Goal: Navigation & Orientation: Find specific page/section

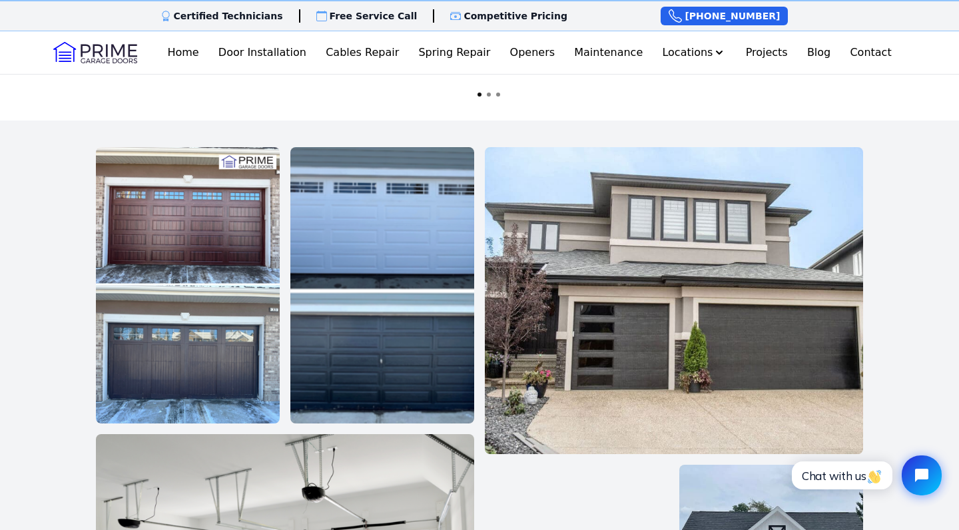
scroll to position [2020, 0]
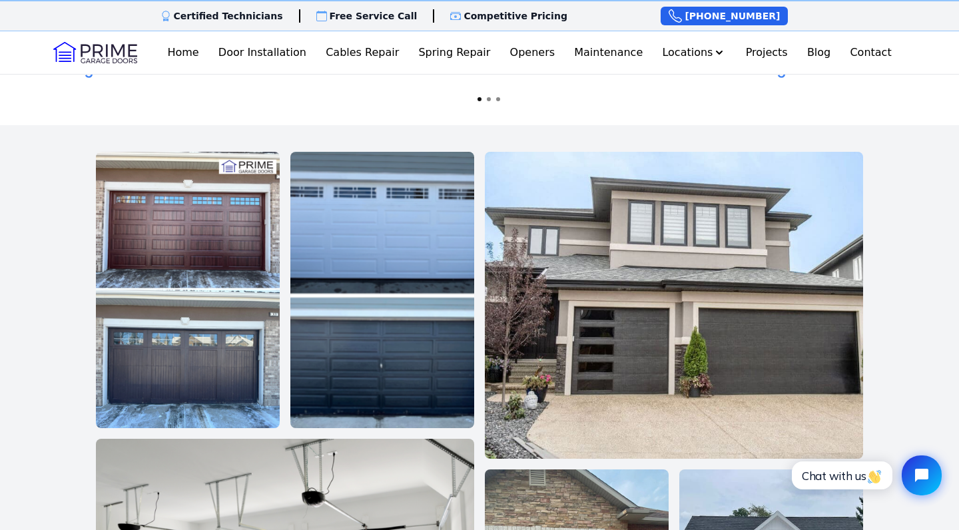
click at [808, 350] on img at bounding box center [674, 305] width 378 height 306
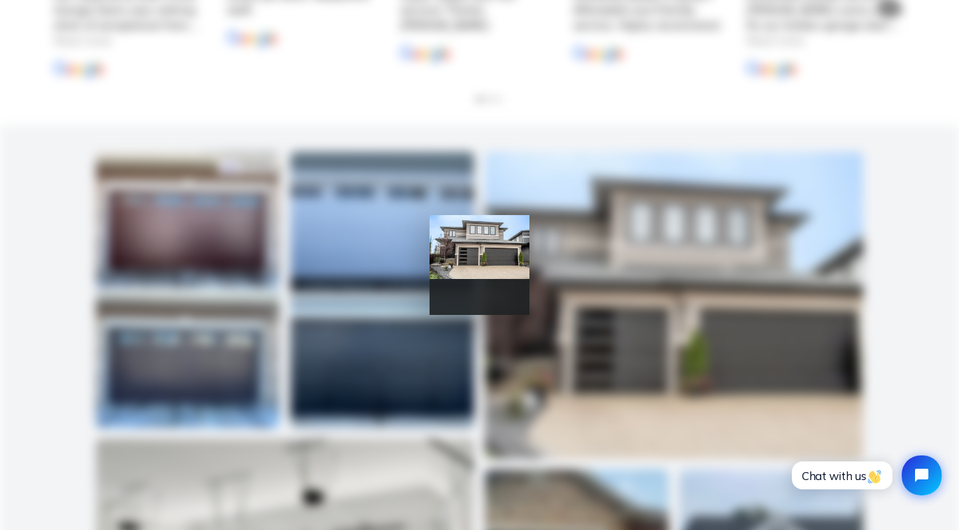
click at [808, 350] on div at bounding box center [479, 265] width 959 height 530
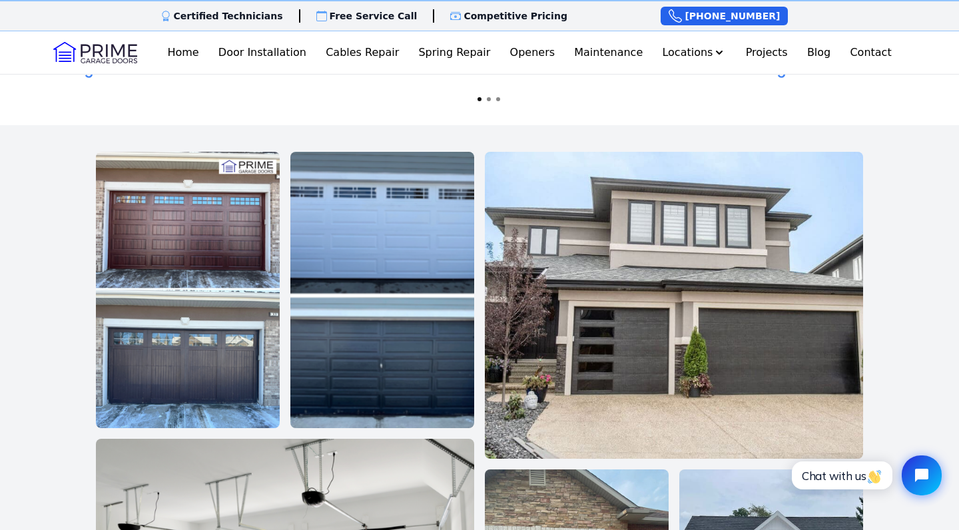
click at [809, 350] on img at bounding box center [674, 305] width 378 height 306
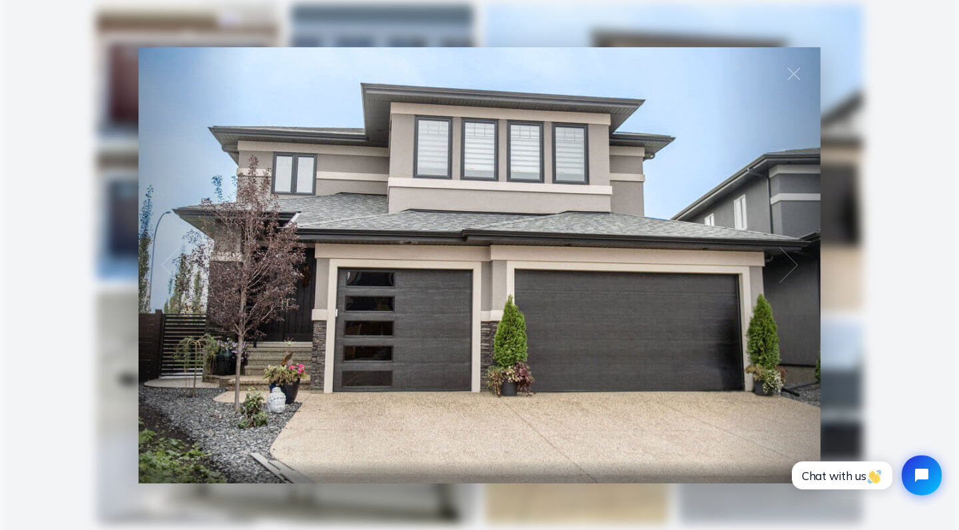
scroll to position [2172, 0]
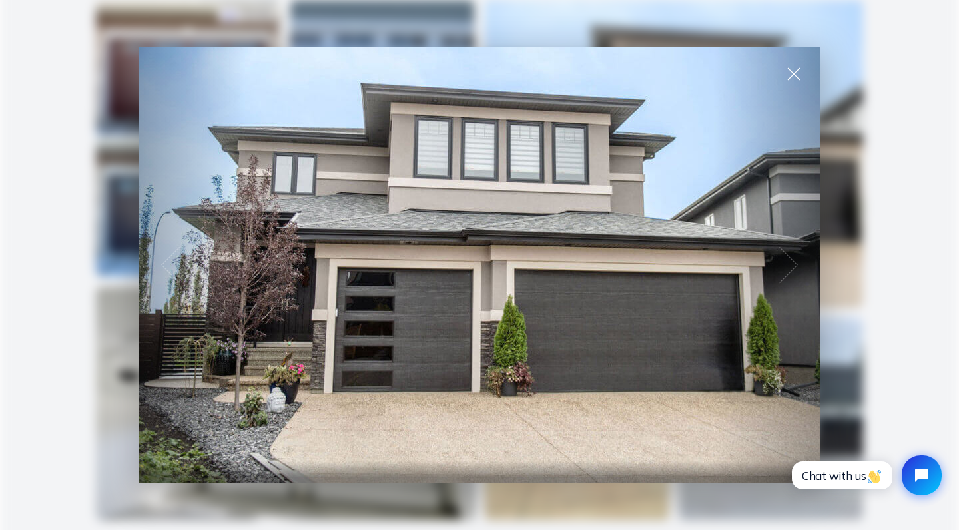
click at [791, 72] on span at bounding box center [794, 73] width 53 height 53
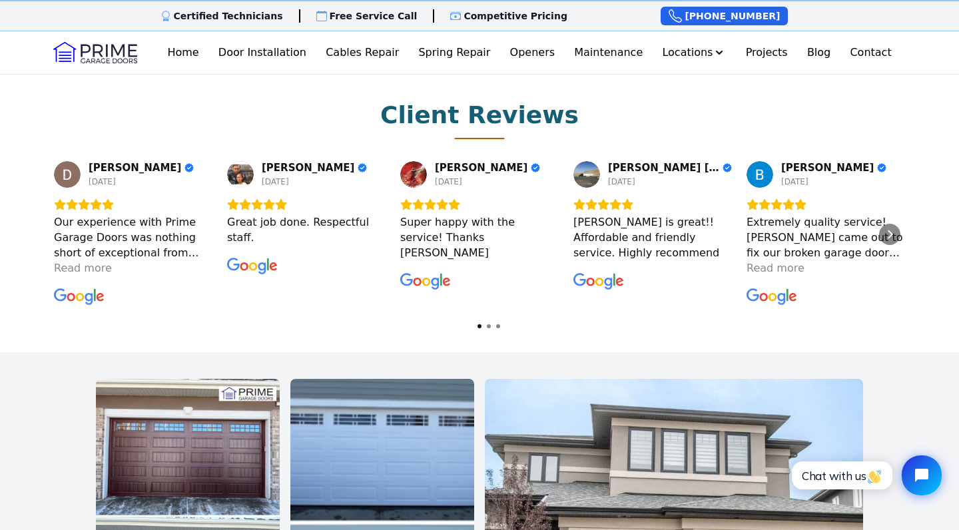
scroll to position [1787, 0]
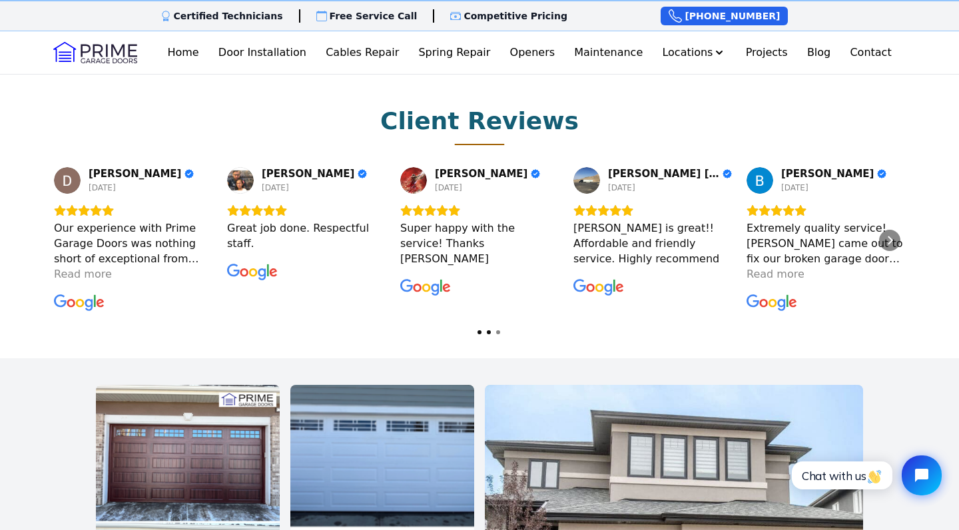
click at [490, 330] on div at bounding box center [489, 332] width 4 height 4
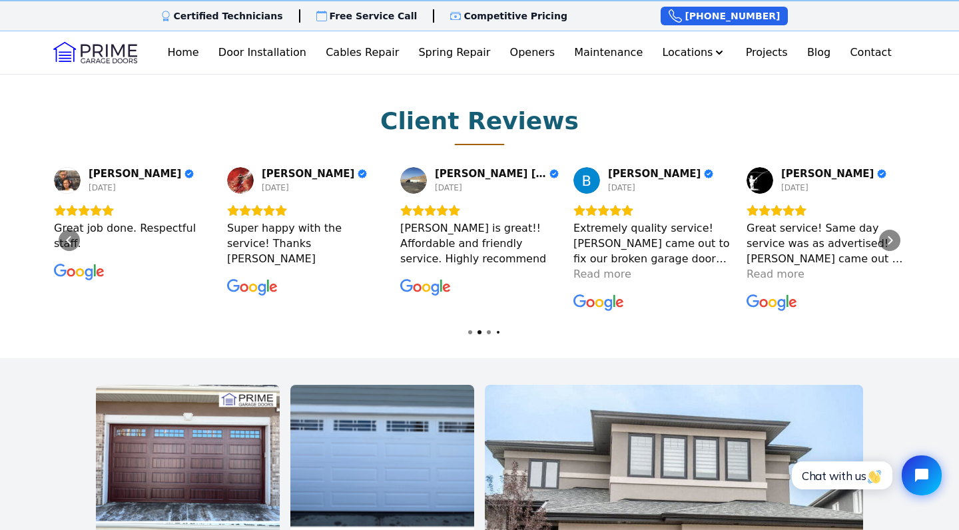
click at [498, 331] on div at bounding box center [498, 332] width 3 height 3
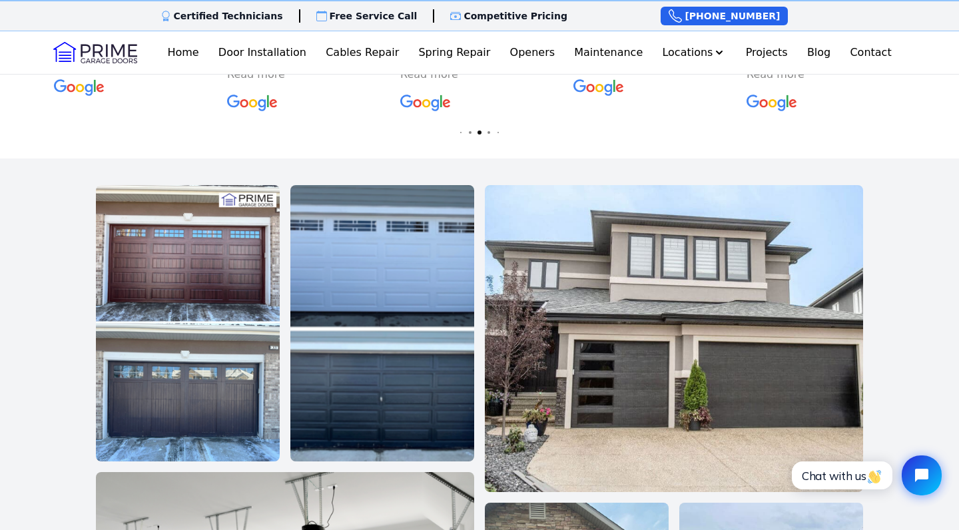
scroll to position [1973, 0]
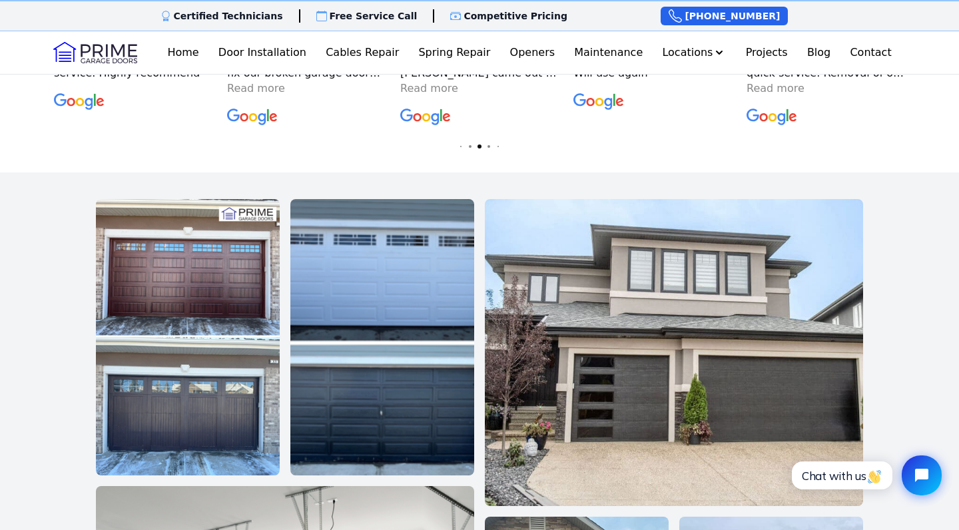
click at [277, 272] on img at bounding box center [188, 337] width 184 height 276
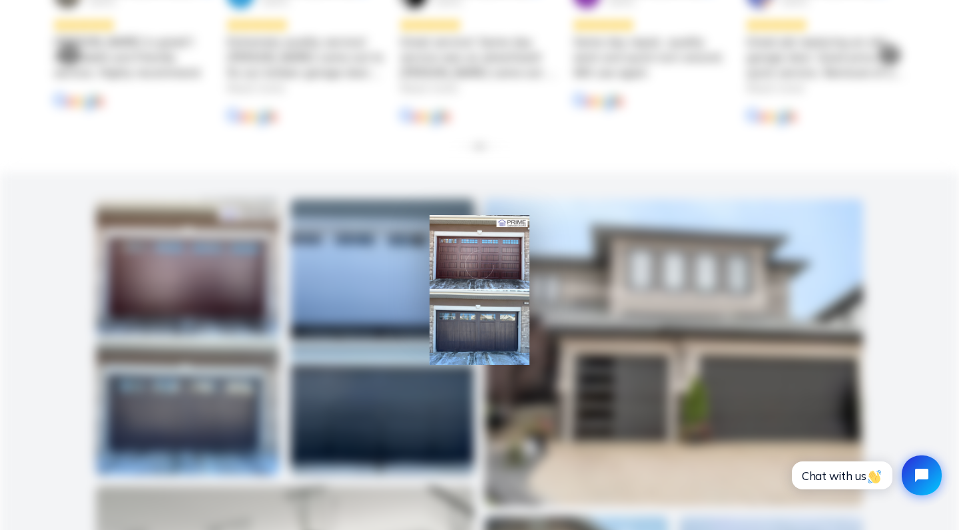
click at [277, 272] on div at bounding box center [479, 265] width 959 height 530
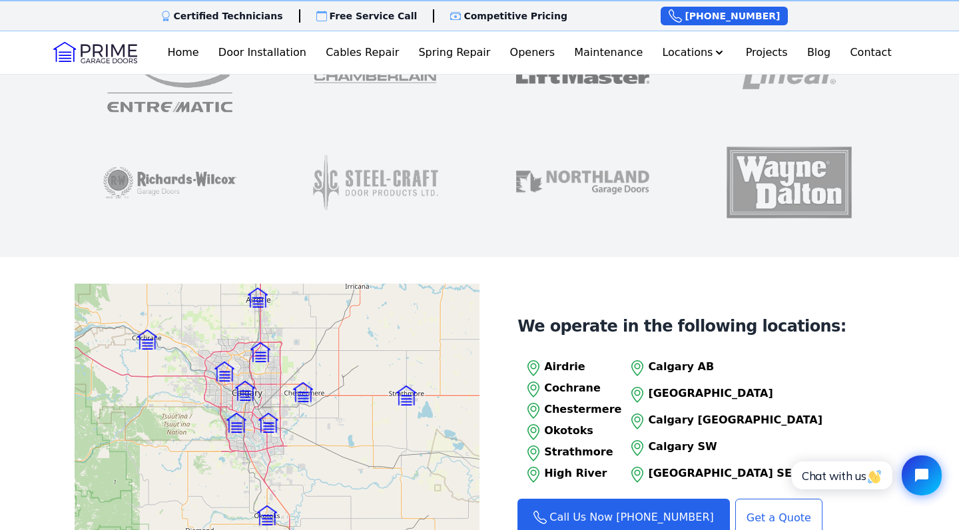
scroll to position [1183, 0]
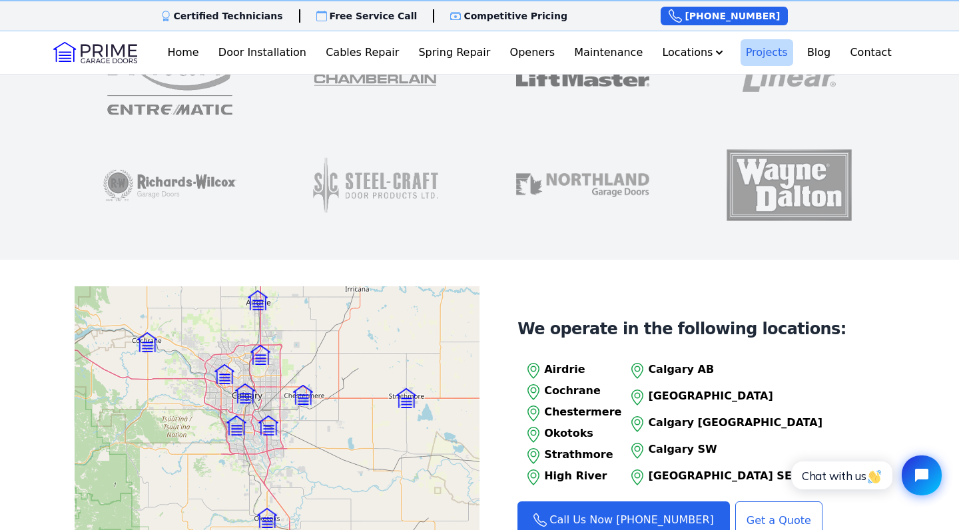
click at [761, 57] on link "Projects" at bounding box center [767, 52] width 53 height 27
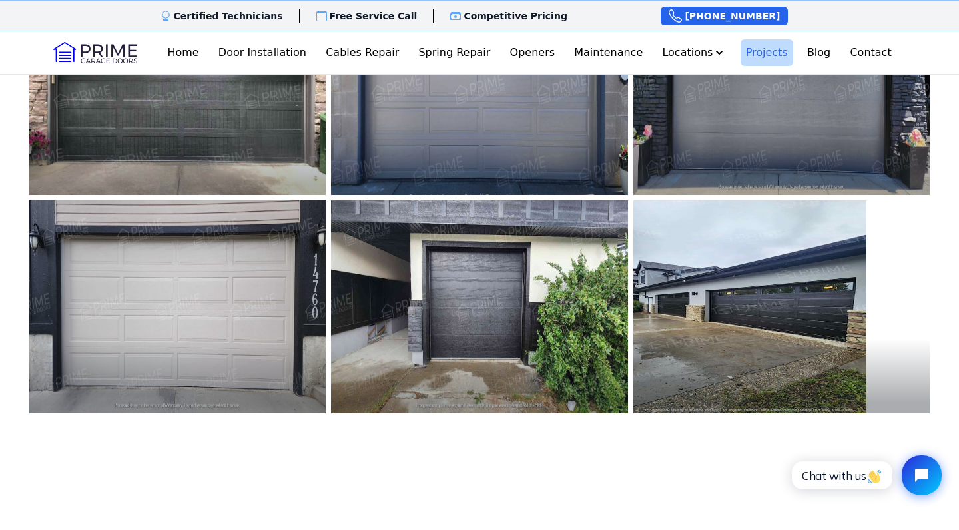
scroll to position [169, 0]
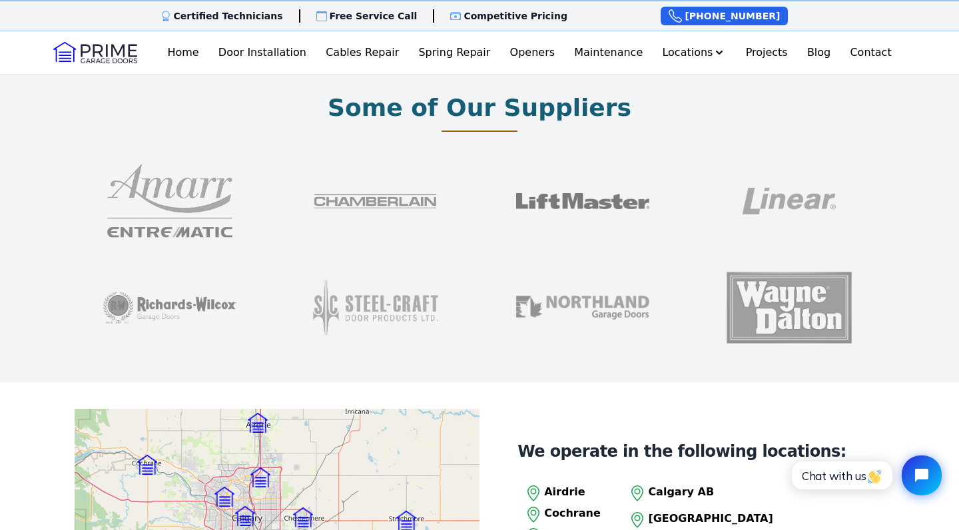
scroll to position [1059, 0]
